Goal: Transaction & Acquisition: Purchase product/service

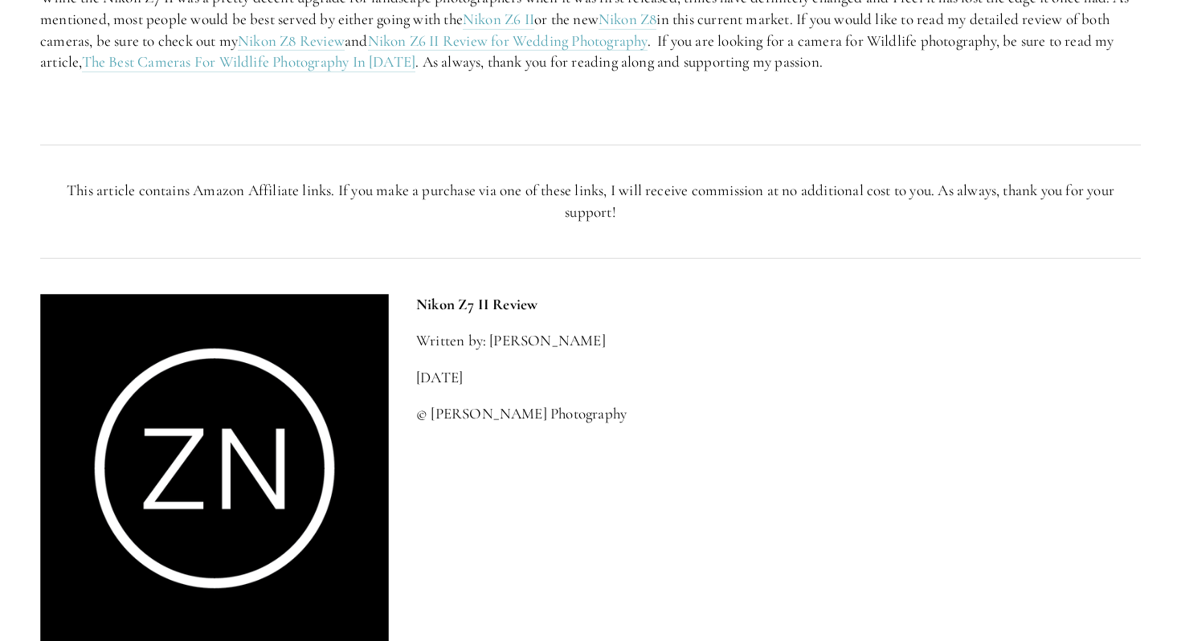
scroll to position [3301, 0]
click at [640, 29] on link "Nikon Z8" at bounding box center [627, 19] width 59 height 20
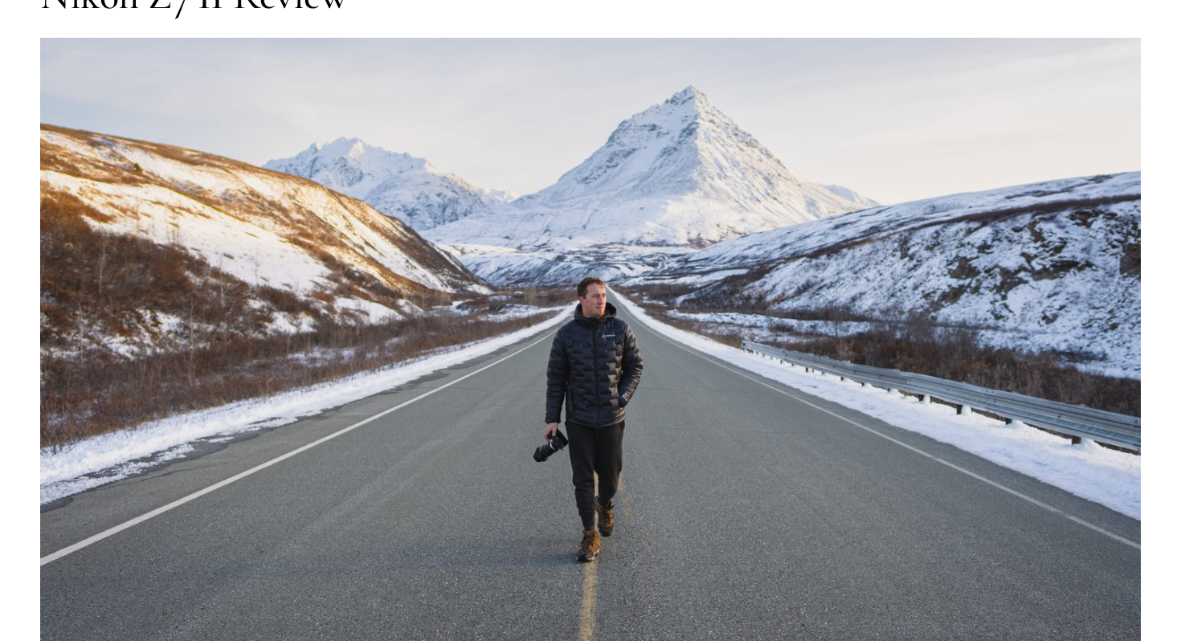
scroll to position [0, 0]
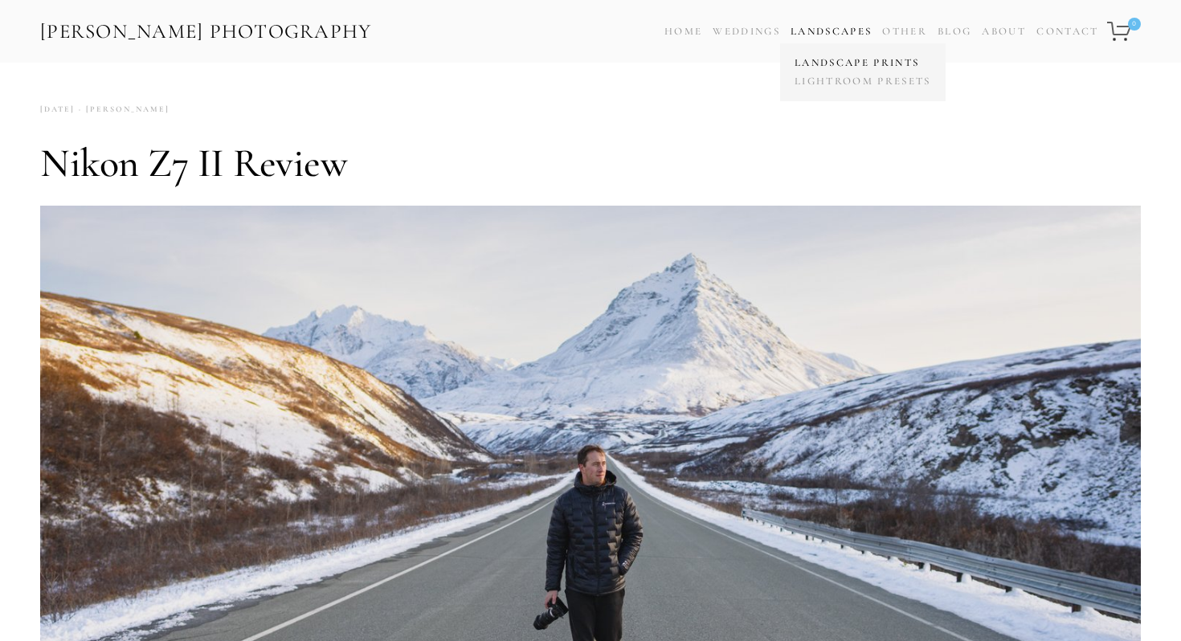
click at [819, 59] on link "Landscape Prints" at bounding box center [862, 63] width 145 height 18
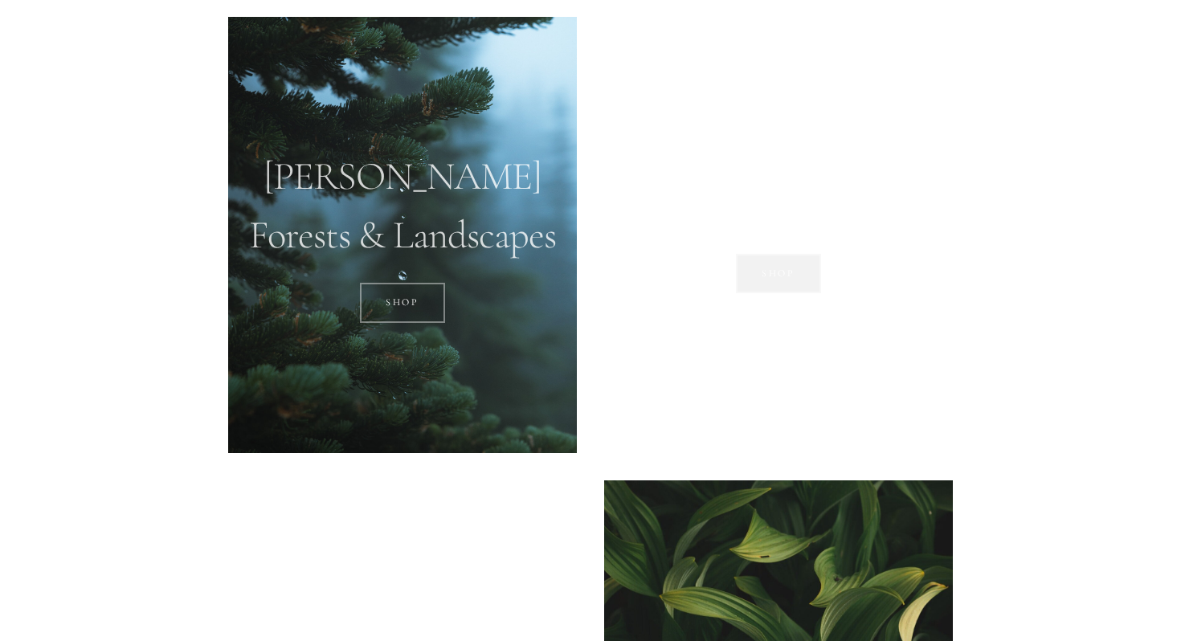
scroll to position [1175, 0]
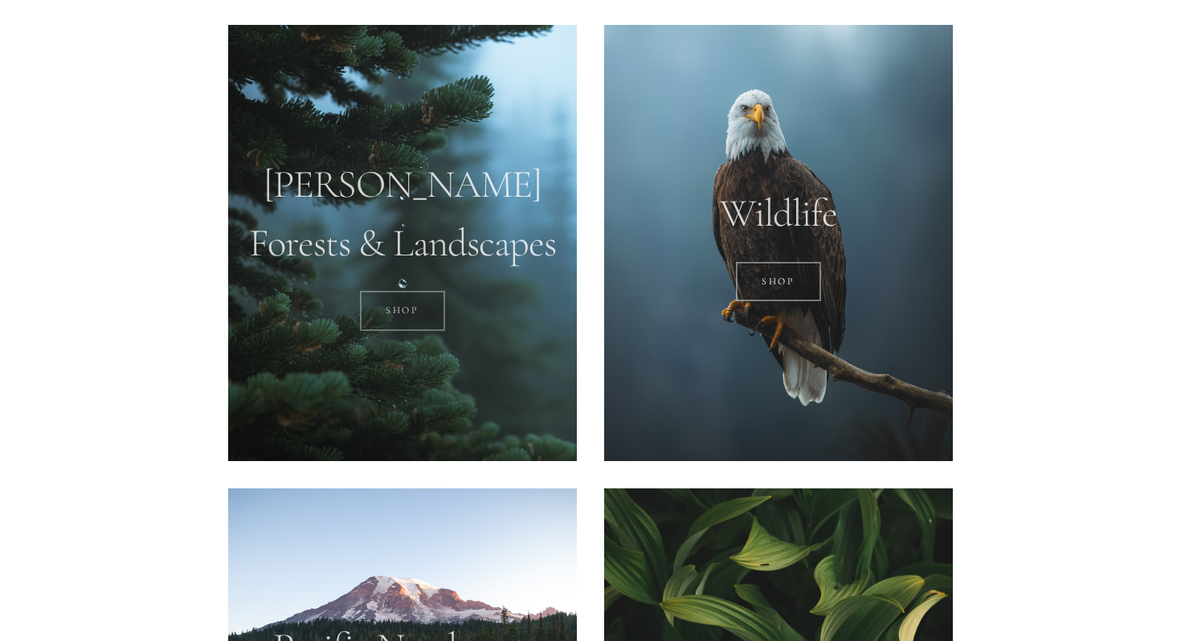
click at [404, 310] on link "SHOP" at bounding box center [403, 311] width 86 height 40
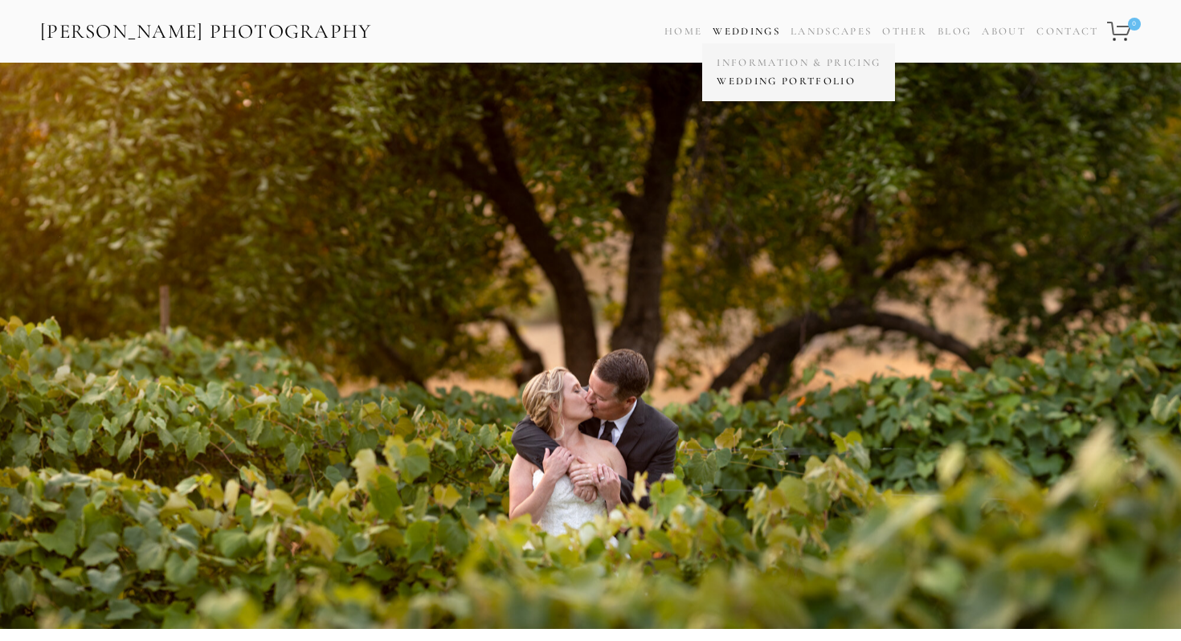
click at [736, 81] on link "Wedding Portfolio" at bounding box center [798, 81] width 172 height 18
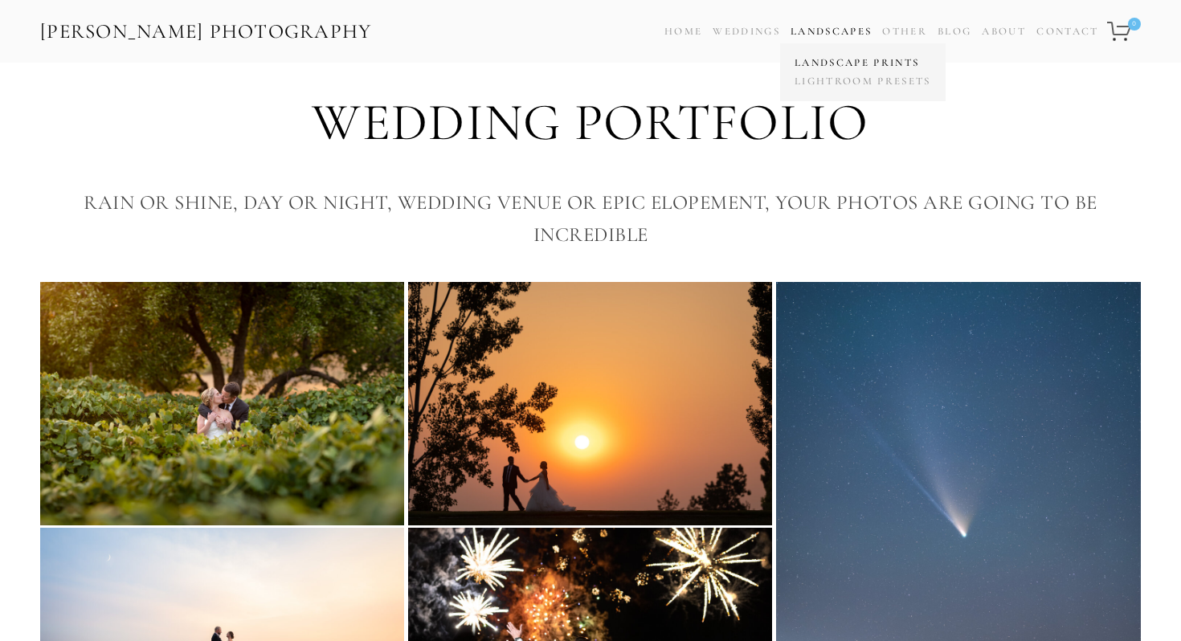
click at [821, 59] on link "Landscape Prints" at bounding box center [862, 63] width 145 height 18
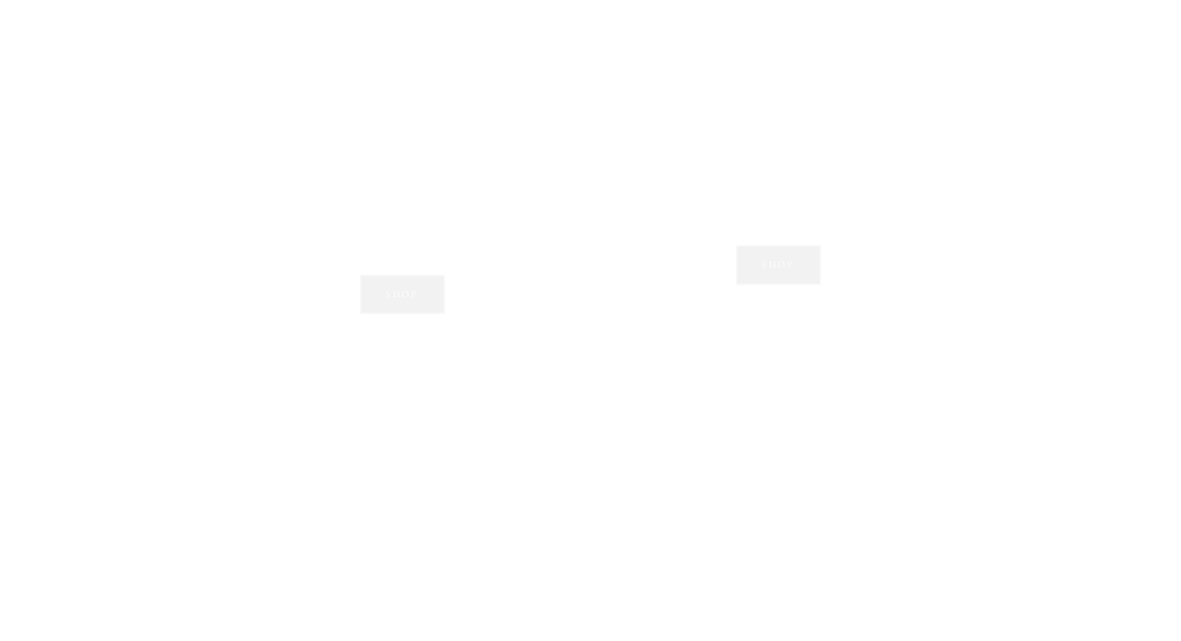
scroll to position [1650, 0]
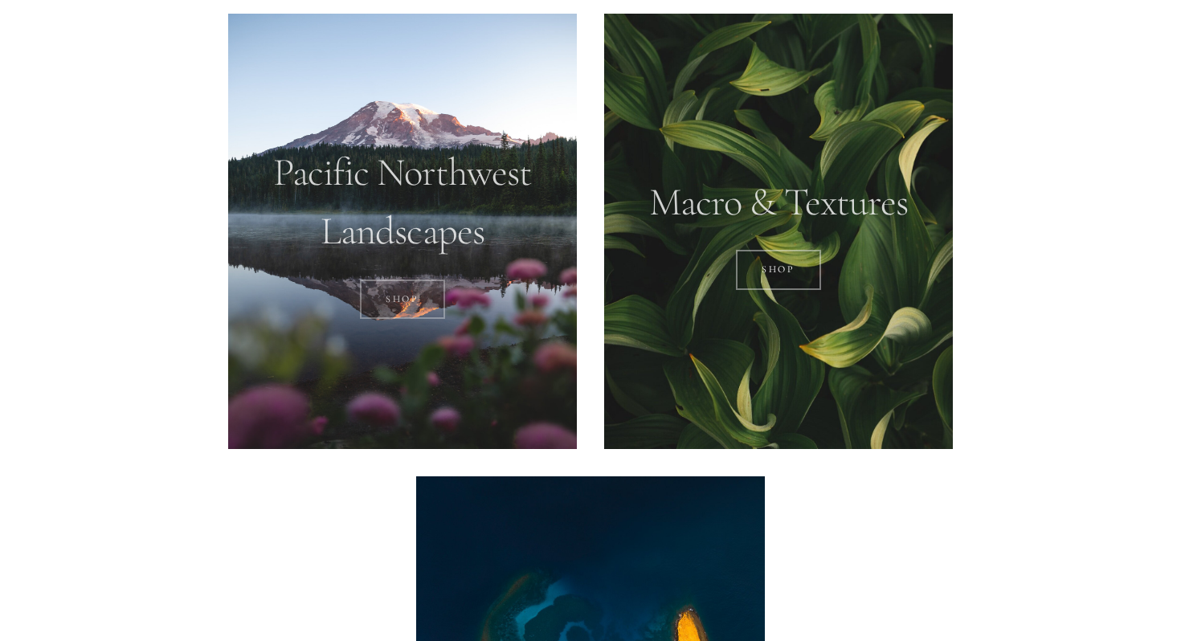
click at [409, 293] on link "SHOP" at bounding box center [403, 299] width 86 height 40
